Goal: Task Accomplishment & Management: Manage account settings

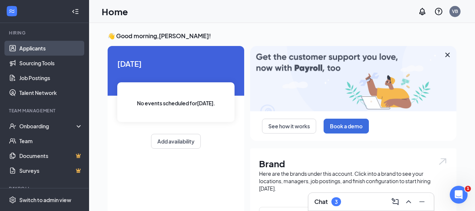
scroll to position [72, 0]
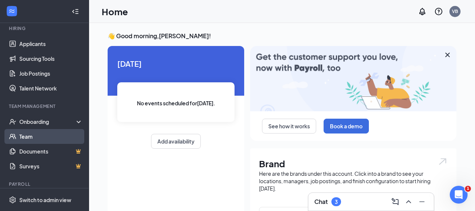
click at [48, 132] on link "Team" at bounding box center [50, 136] width 63 height 15
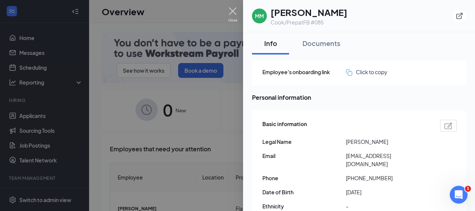
click at [234, 11] on img at bounding box center [232, 14] width 9 height 14
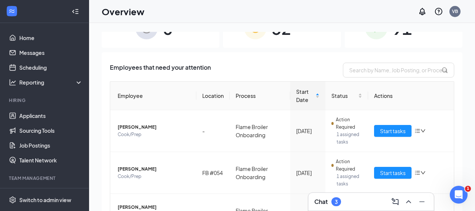
scroll to position [87, 0]
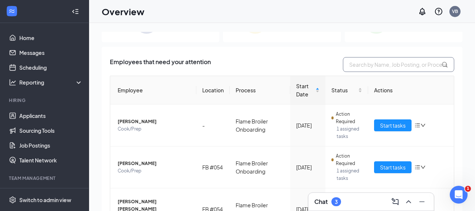
click at [359, 64] on input "text" at bounding box center [398, 64] width 111 height 15
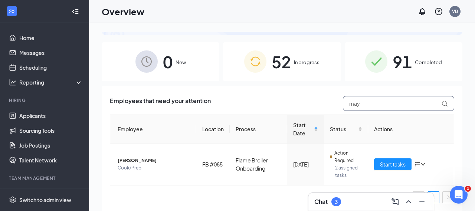
scroll to position [48, 0]
type input "may"
click at [421, 165] on icon "down" at bounding box center [423, 164] width 5 height 5
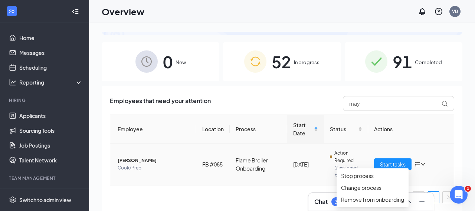
scroll to position [33, 0]
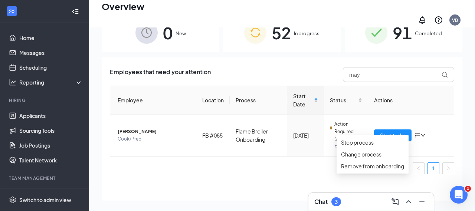
click at [274, 163] on ul "1" at bounding box center [282, 169] width 345 height 12
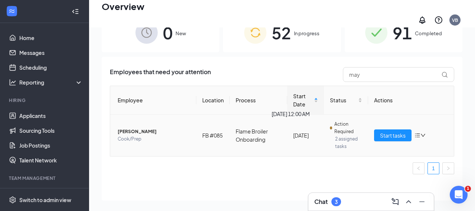
click at [324, 131] on td "Action Required 2 assigned tasks" at bounding box center [346, 136] width 44 height 42
click at [340, 127] on span "Action Required" at bounding box center [347, 128] width 27 height 15
click at [252, 133] on td "Flame Broiler Onboarding" at bounding box center [259, 136] width 58 height 42
click at [136, 123] on td "Mayra M Fuentes Cook/Prep" at bounding box center [153, 136] width 86 height 42
